Goal: Transaction & Acquisition: Purchase product/service

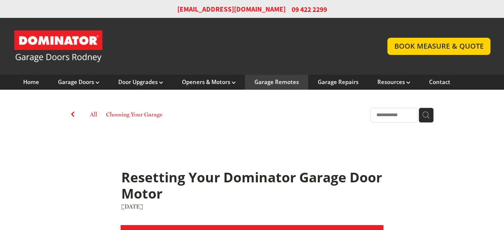
click at [269, 78] on div "Garage Remotes" at bounding box center [276, 82] width 63 height 15
click at [286, 80] on link "Garage Remotes" at bounding box center [277, 82] width 44 height 7
